Goal: Communication & Community: Answer question/provide support

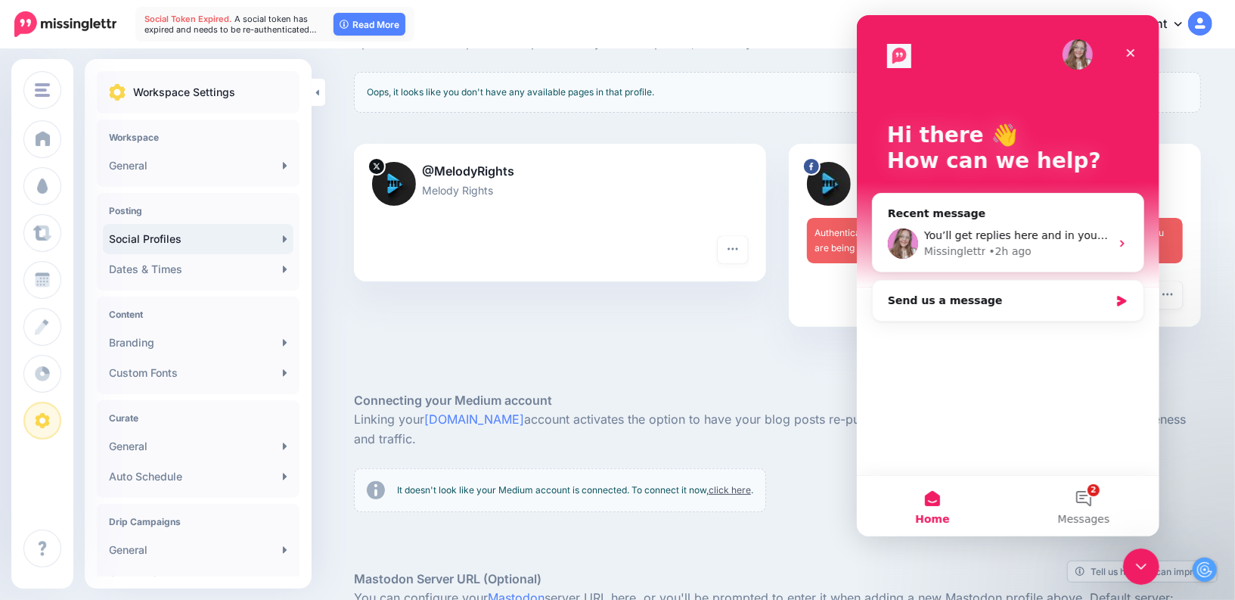
scroll to position [363, 0]
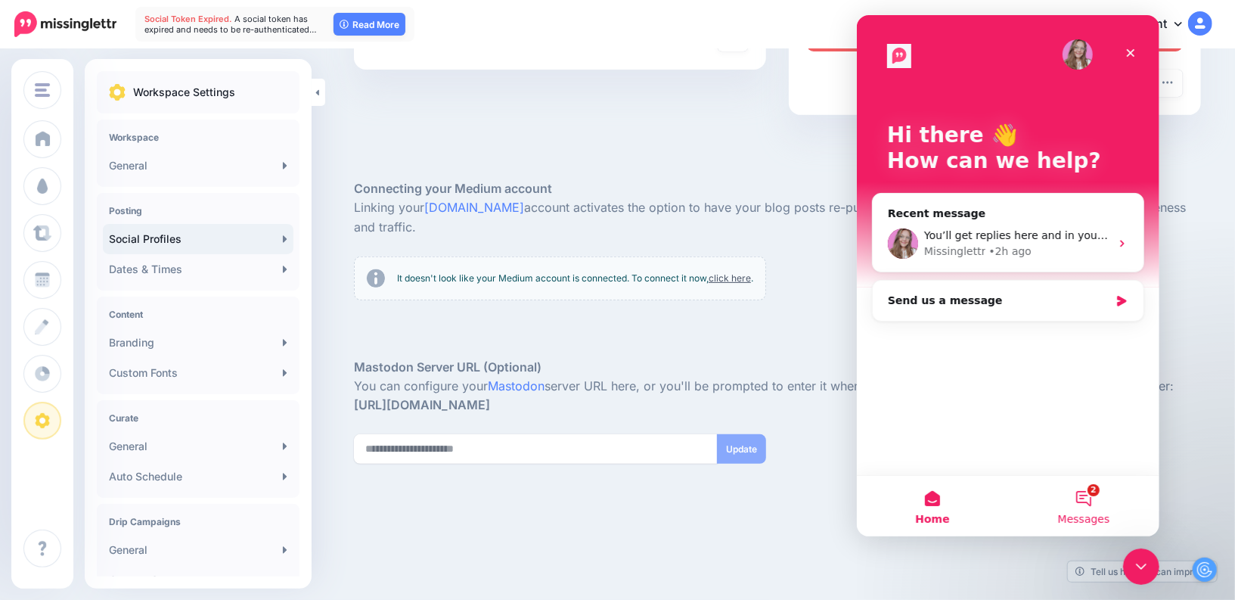
click at [1074, 500] on button "2 Messages" at bounding box center [1083, 506] width 151 height 61
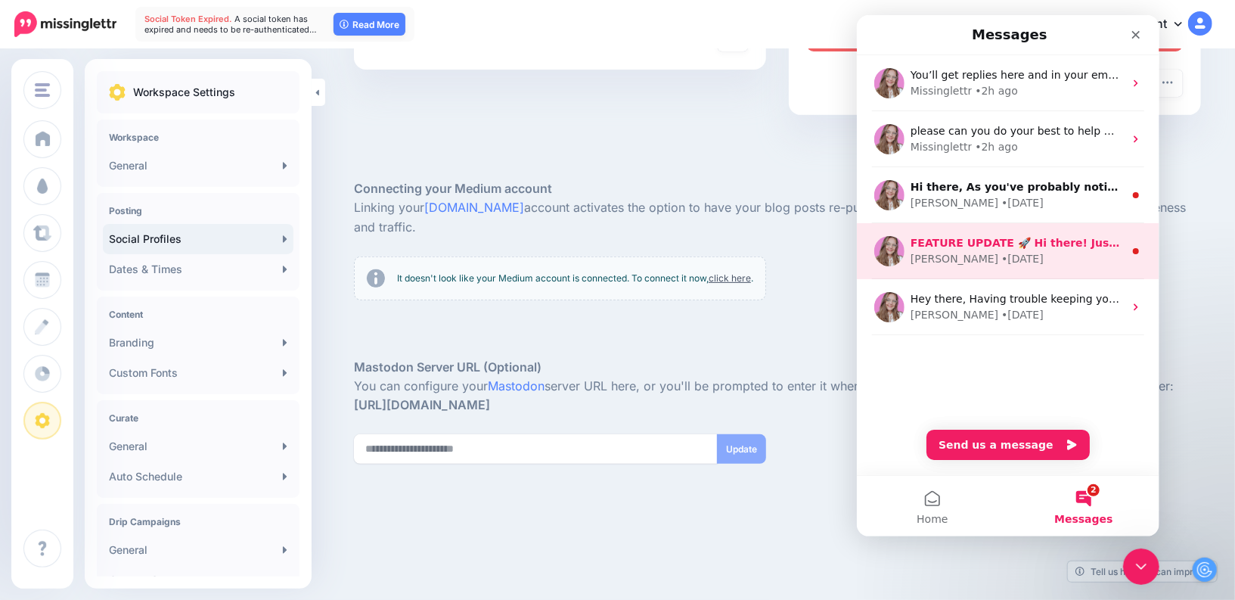
scroll to position [0, 0]
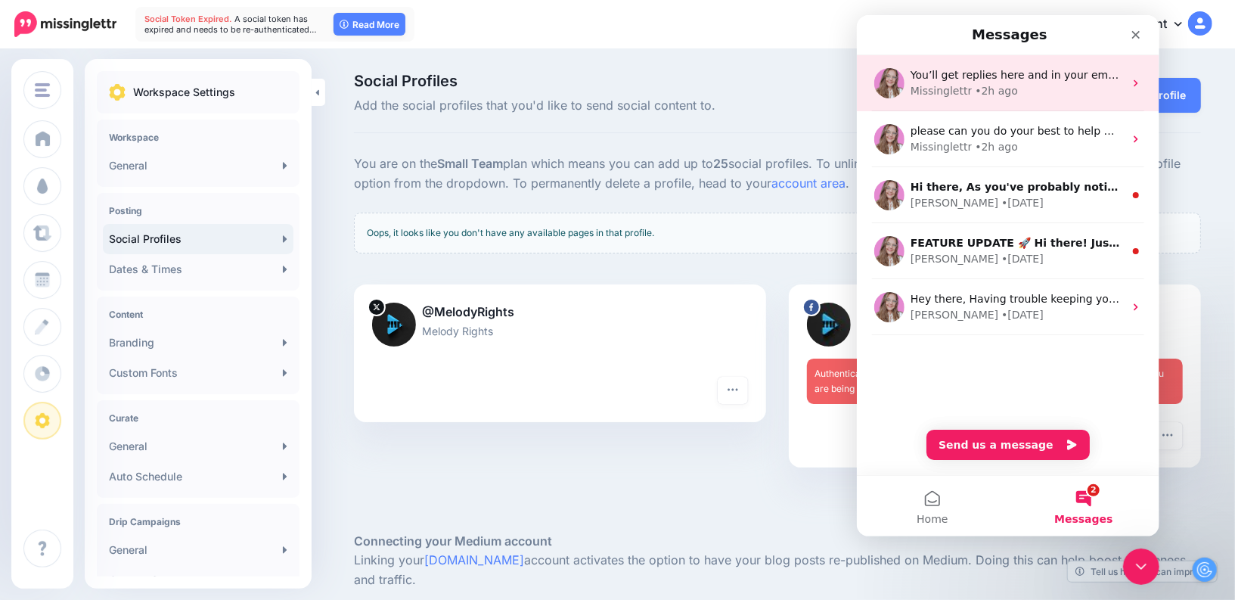
click at [1026, 90] on div "Missinglettr • 2h ago" at bounding box center [1016, 91] width 213 height 16
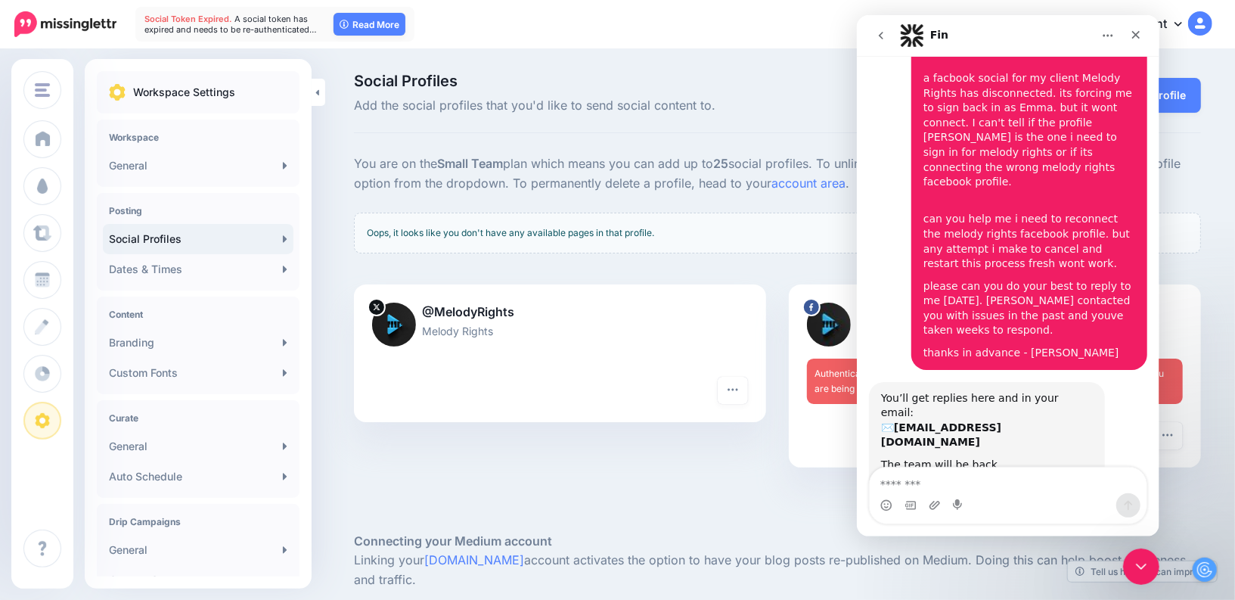
scroll to position [122, 0]
click at [592, 474] on div "@MelodyRights Melody Rights Turn hashtags off Reconnect Pause sending Delete Pr…" at bounding box center [560, 385] width 435 height 202
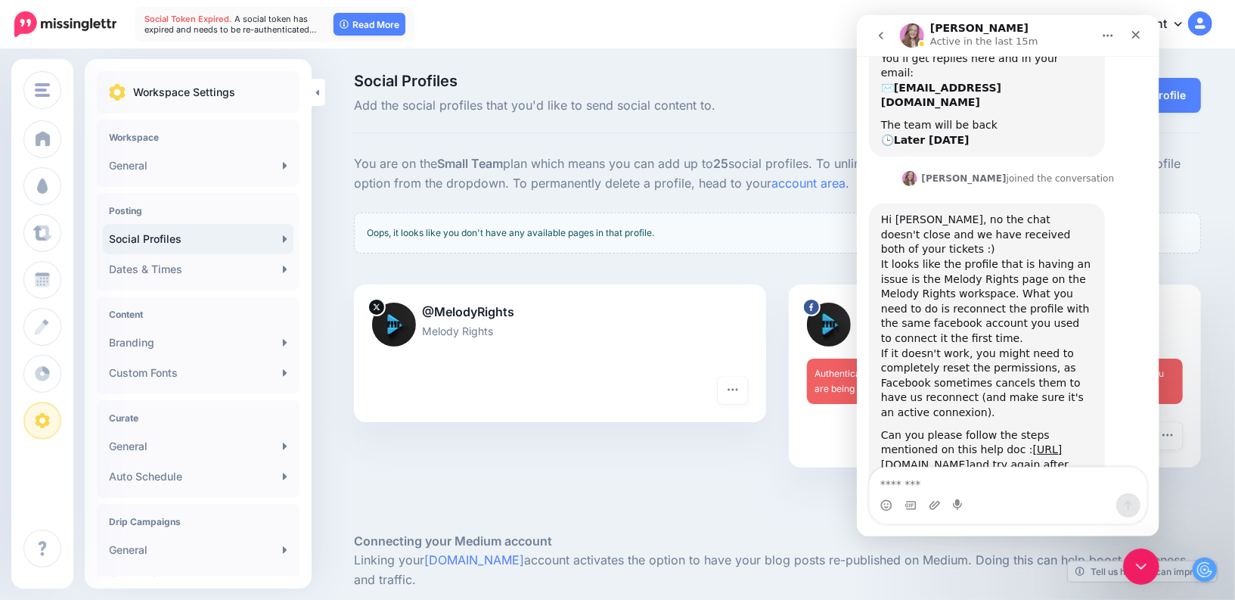
scroll to position [477, 0]
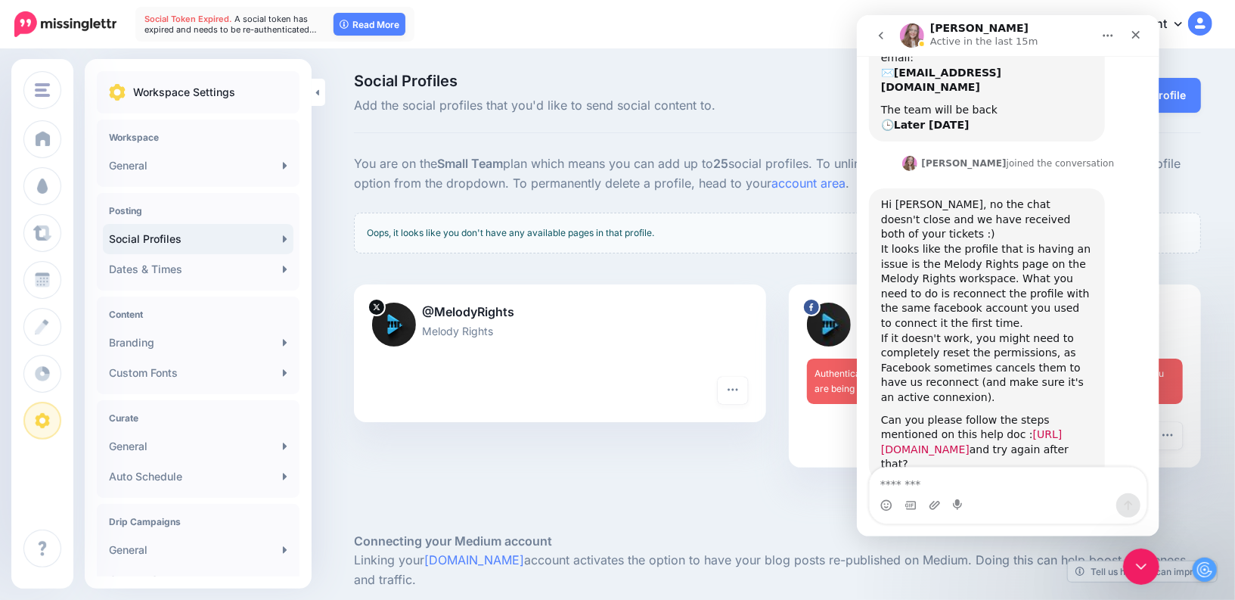
click at [983, 428] on link "[URL][DOMAIN_NAME]" at bounding box center [972, 441] width 182 height 27
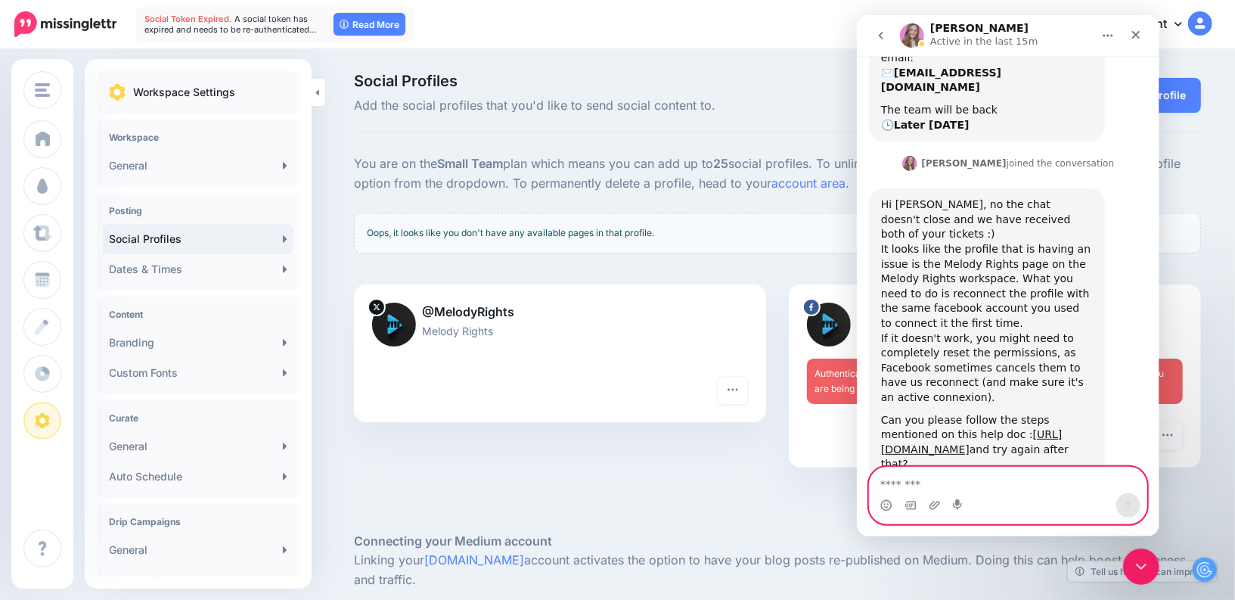
click at [921, 472] on textarea "Message…" at bounding box center [1007, 481] width 277 height 26
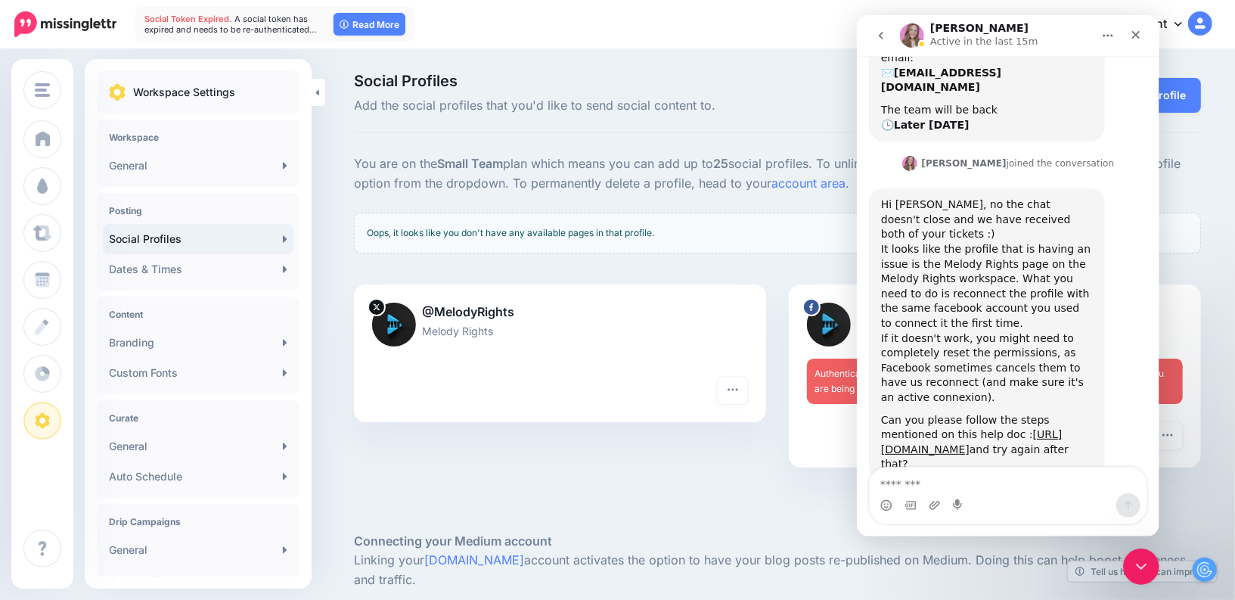
click at [825, 447] on div at bounding box center [995, 435] width 376 height 27
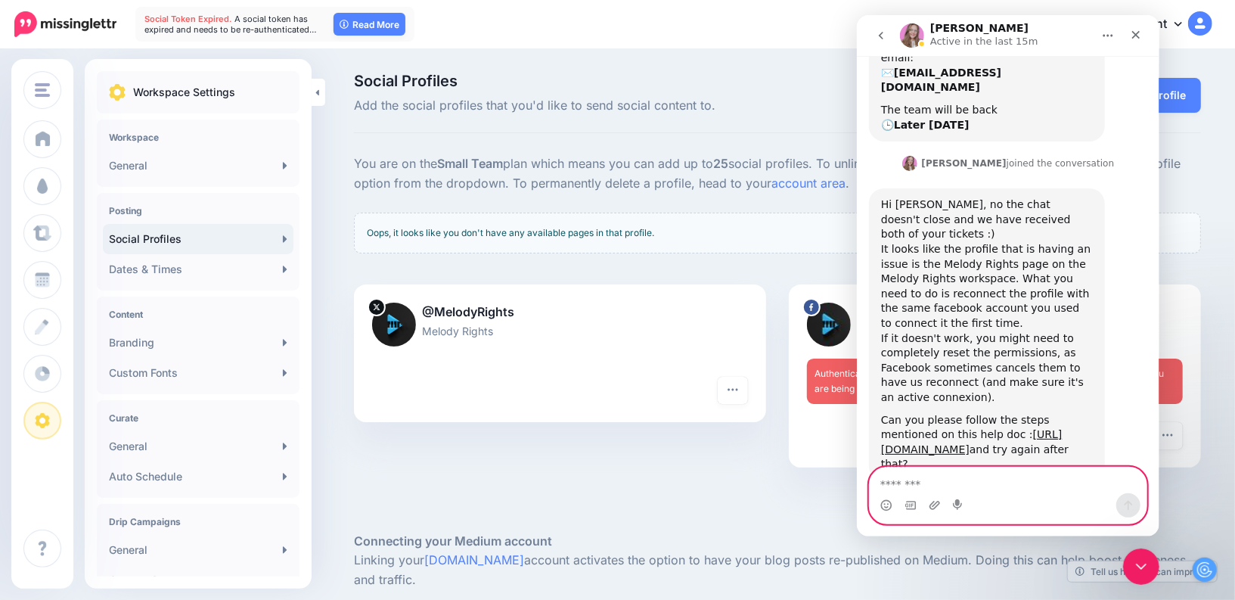
click at [965, 493] on textarea "Message…" at bounding box center [1007, 481] width 277 height 26
type textarea "**********"
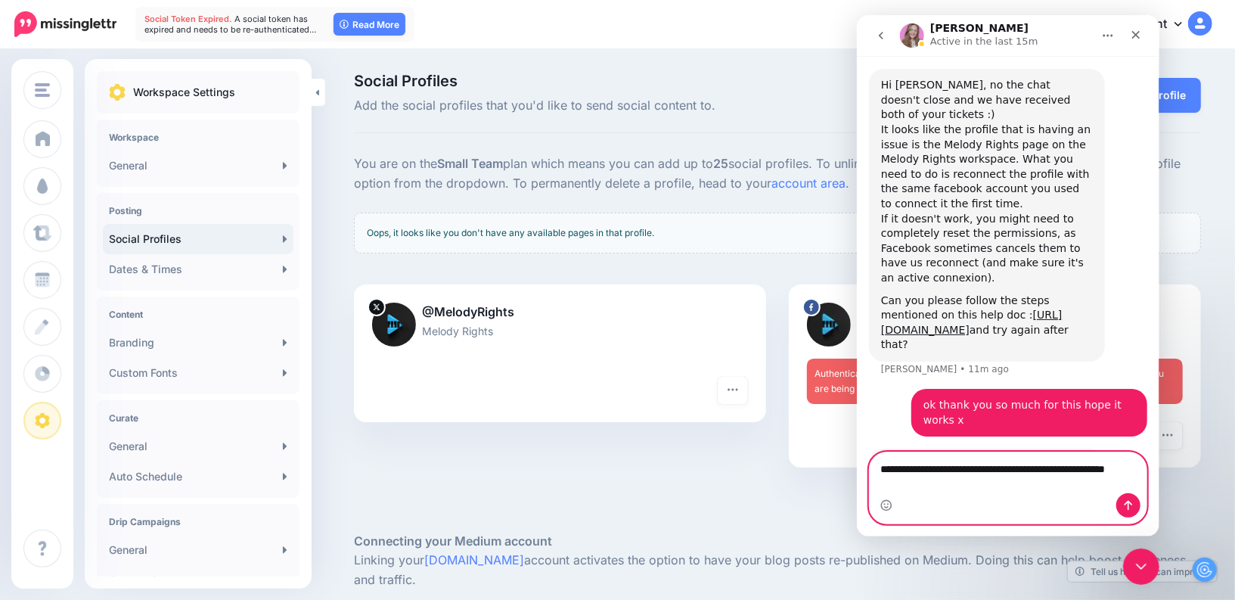
scroll to position [611, 0]
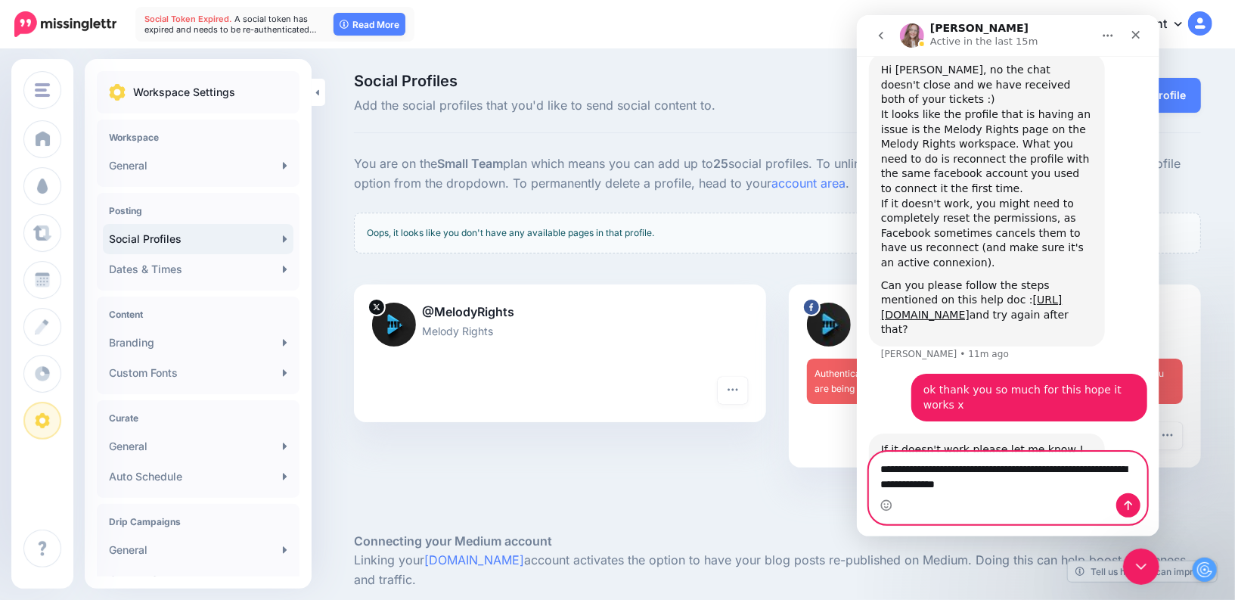
type textarea "**********"
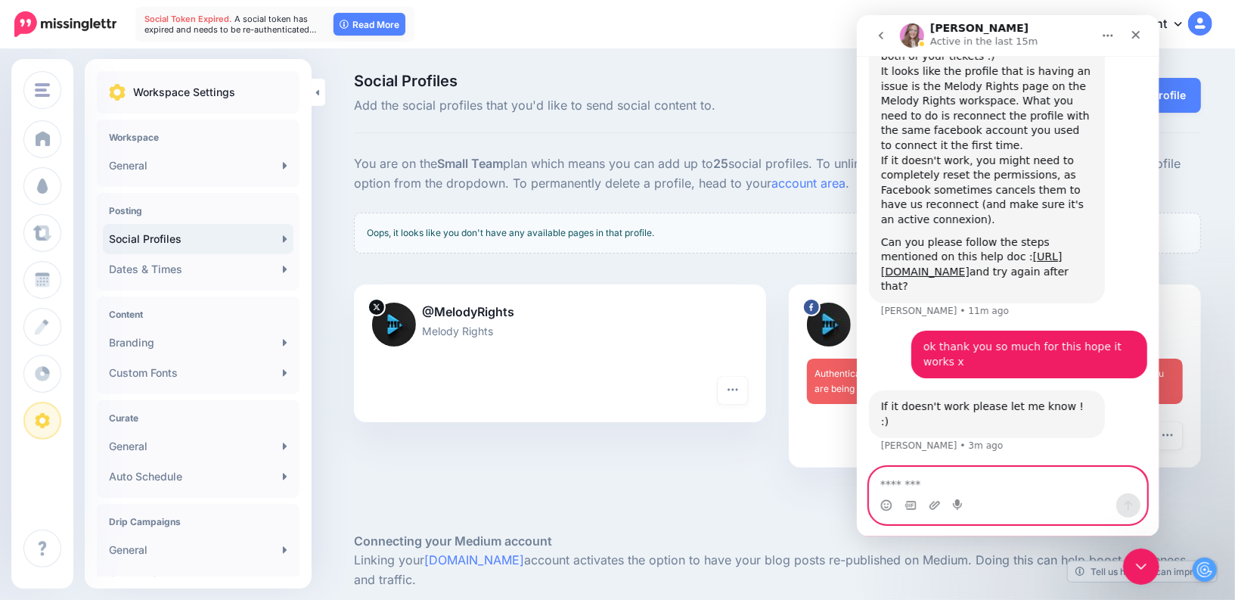
scroll to position [656, 0]
